Goal: Communication & Community: Answer question/provide support

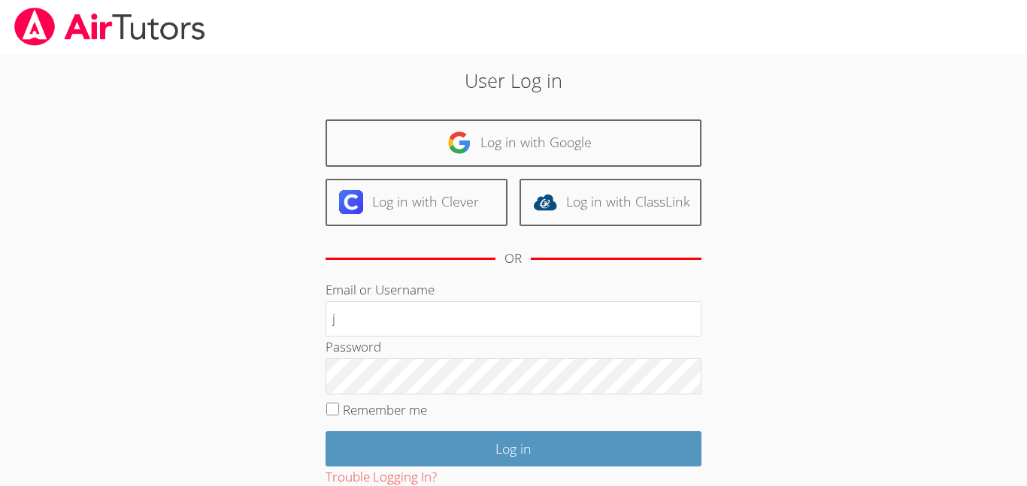
type input "j.nunez12@lodiusd.org"
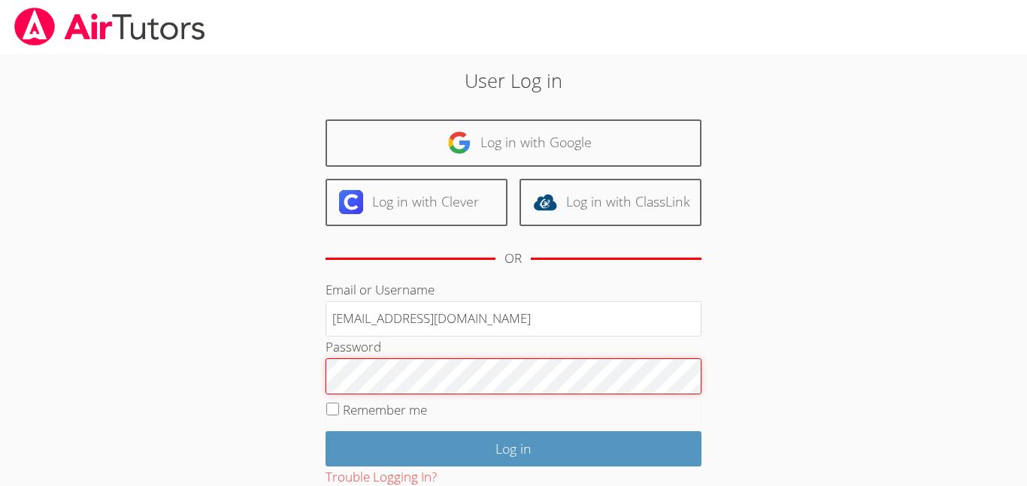
click at [325, 431] on input "Log in" at bounding box center [513, 448] width 376 height 35
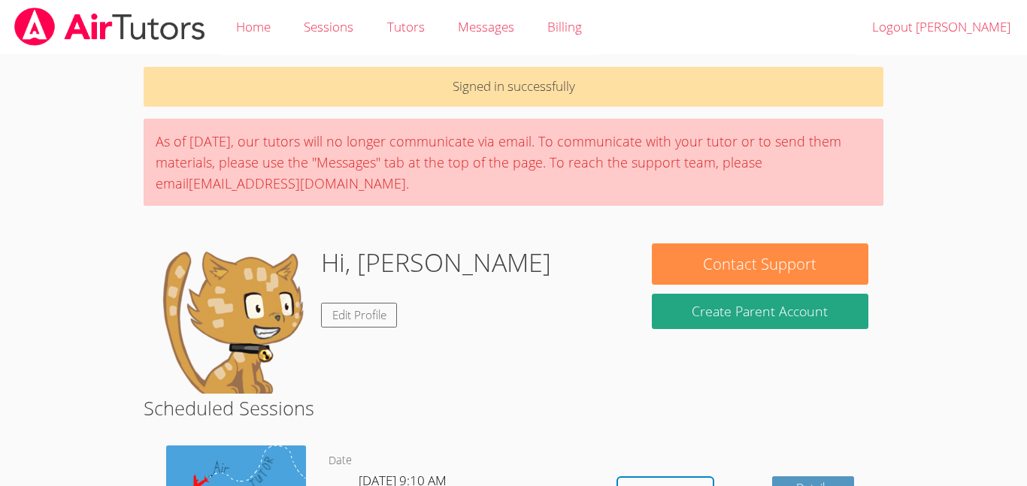
click at [608, 392] on div "Hi, Jonathan Edit Profile" at bounding box center [390, 318] width 463 height 150
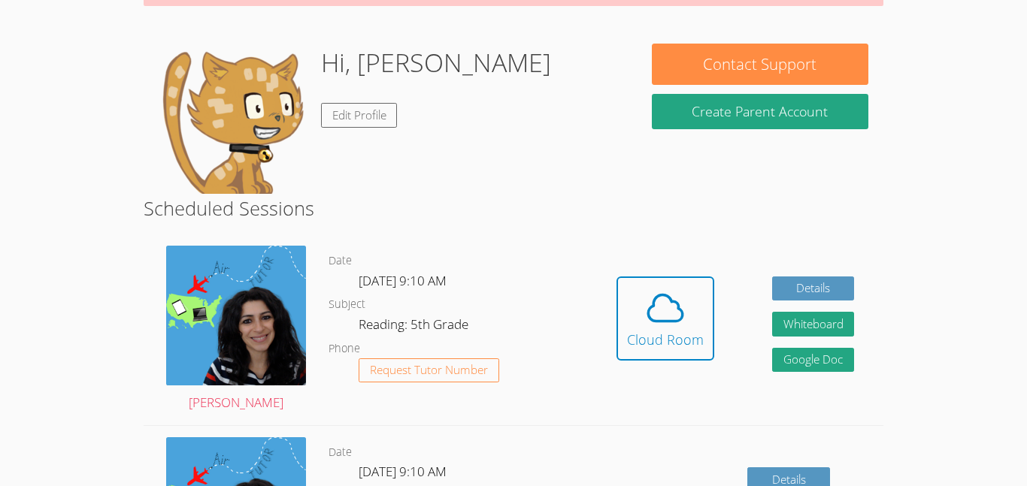
scroll to position [240, 0]
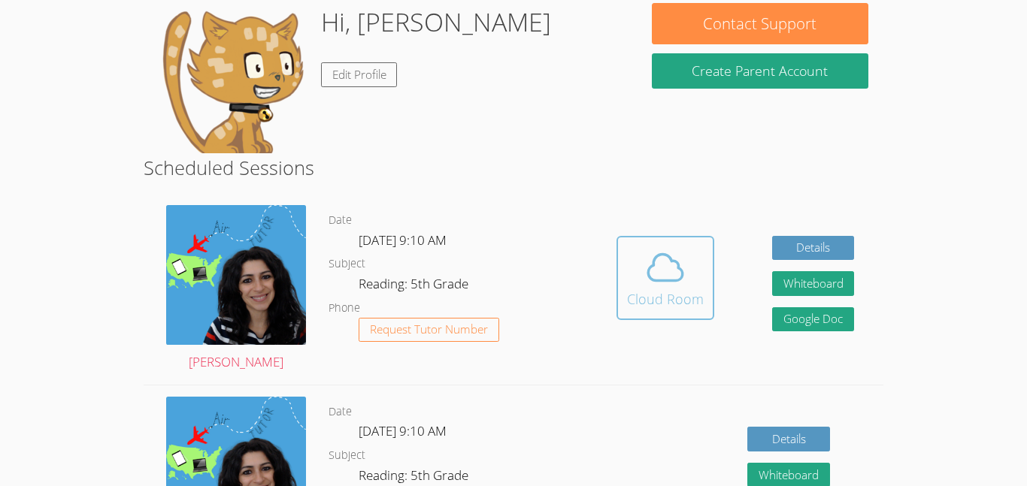
click at [702, 302] on button "Cloud Room" at bounding box center [665, 278] width 98 height 84
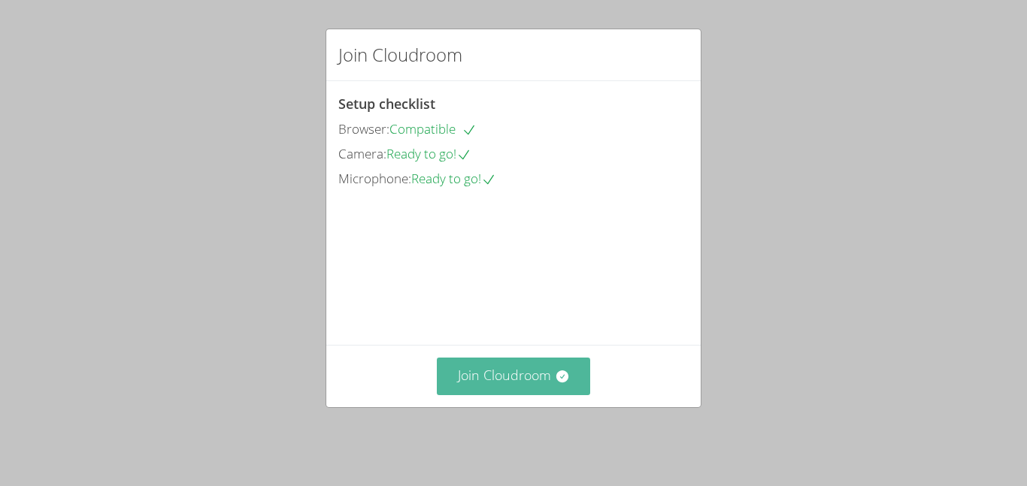
click at [551, 378] on button "Join Cloudroom" at bounding box center [514, 376] width 154 height 37
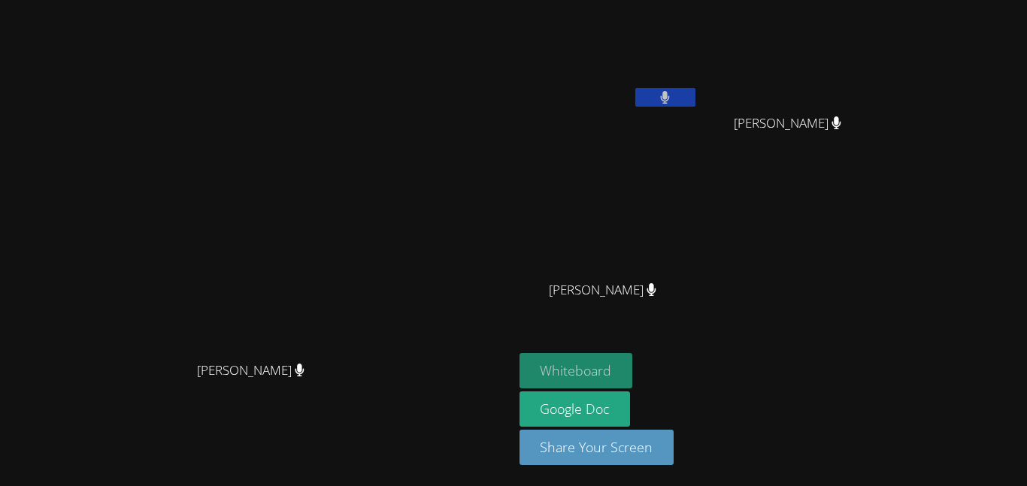
click at [633, 358] on button "Whiteboard" at bounding box center [575, 370] width 113 height 35
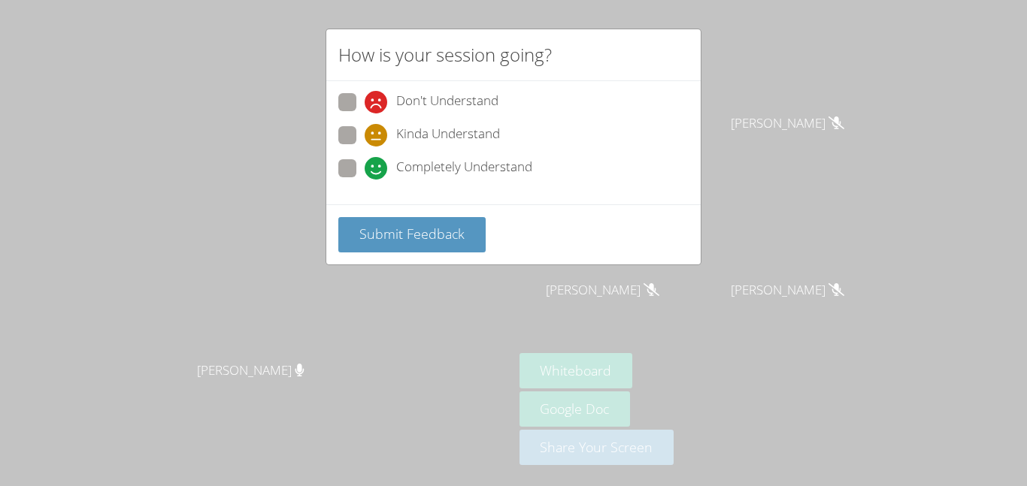
click at [364, 180] on span at bounding box center [364, 180] width 0 height 0
click at [364, 168] on input "Completely Understand" at bounding box center [370, 165] width 13 height 13
radio input "true"
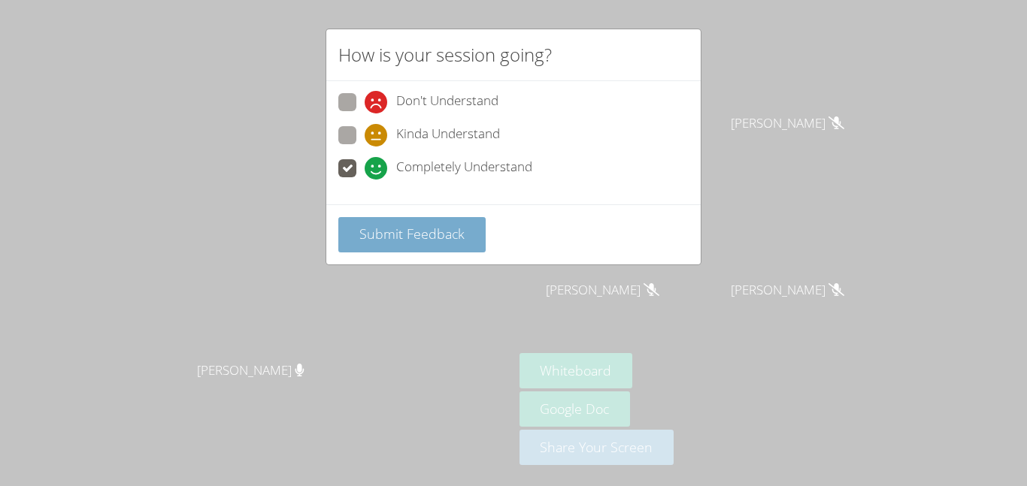
click at [383, 222] on button "Submit Feedback" at bounding box center [411, 234] width 147 height 35
